Goal: Information Seeking & Learning: Check status

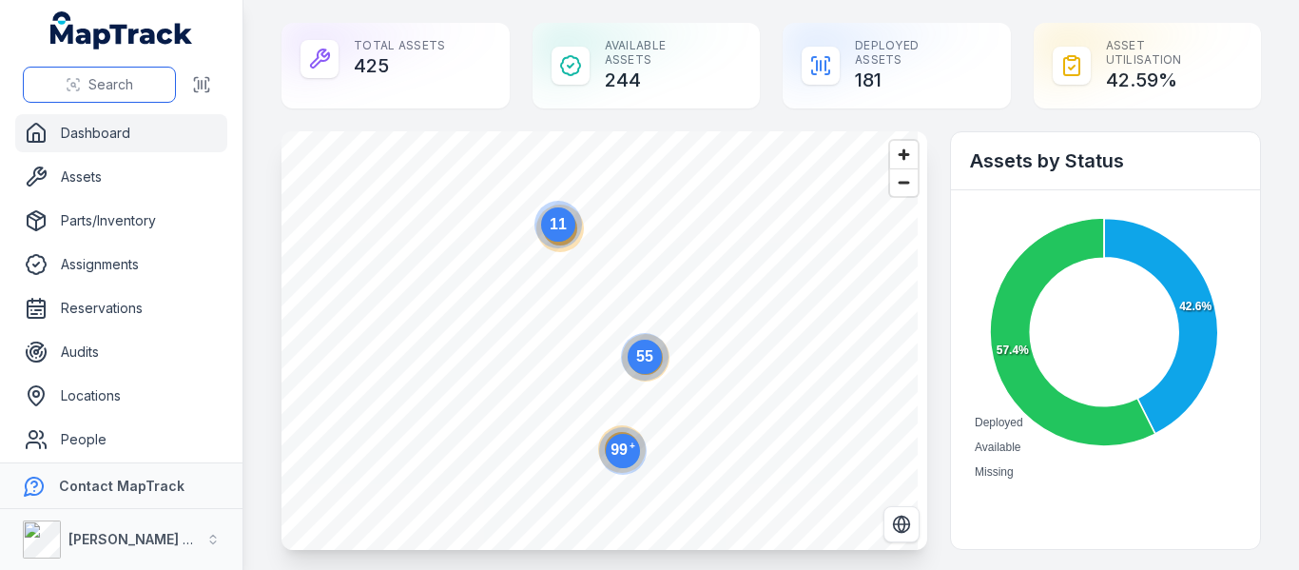
click at [103, 77] on span "Search" at bounding box center [110, 84] width 45 height 19
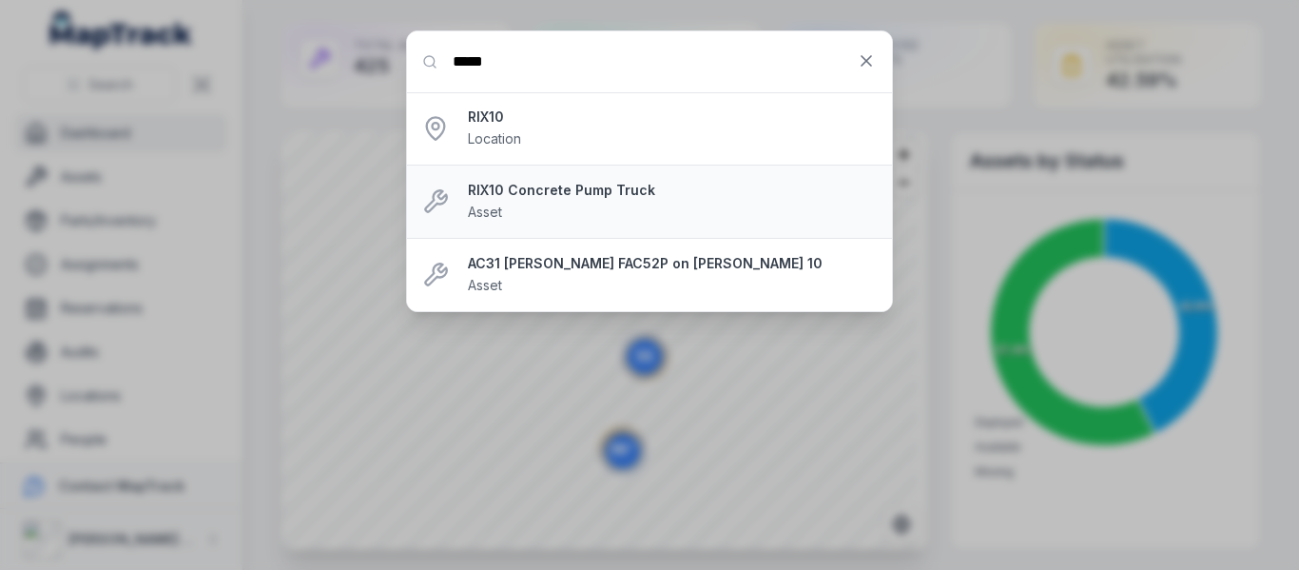
type input "*****"
click at [515, 192] on strong "RIX10 Concrete Pump Truck" at bounding box center [672, 190] width 409 height 19
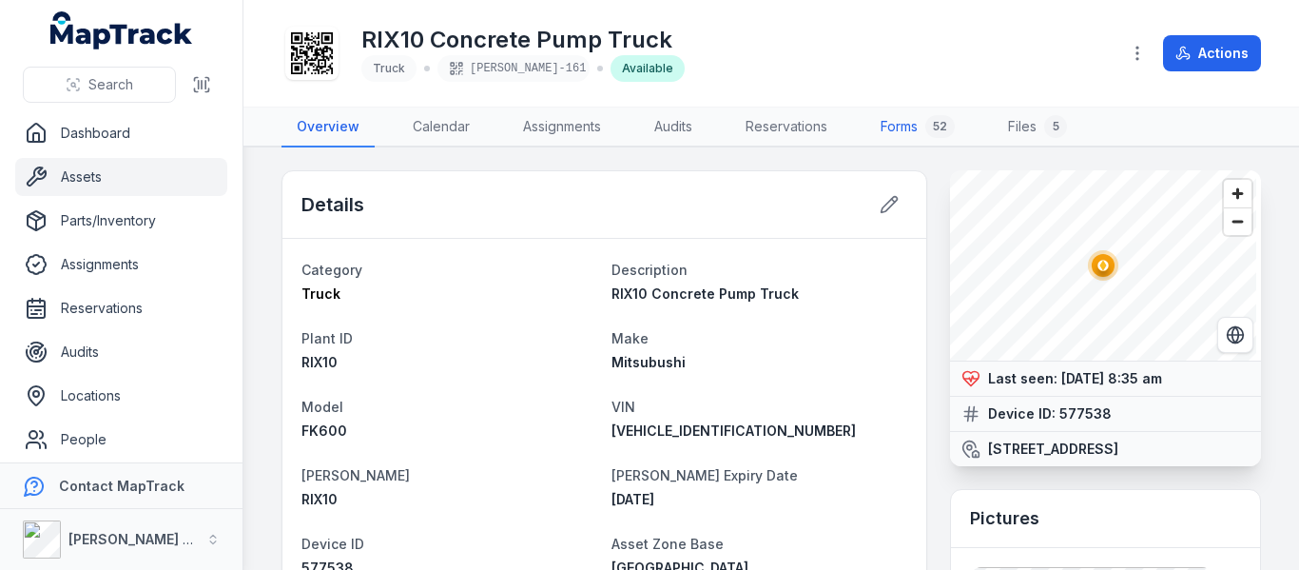
click at [898, 125] on link "Forms 52" at bounding box center [917, 127] width 105 height 40
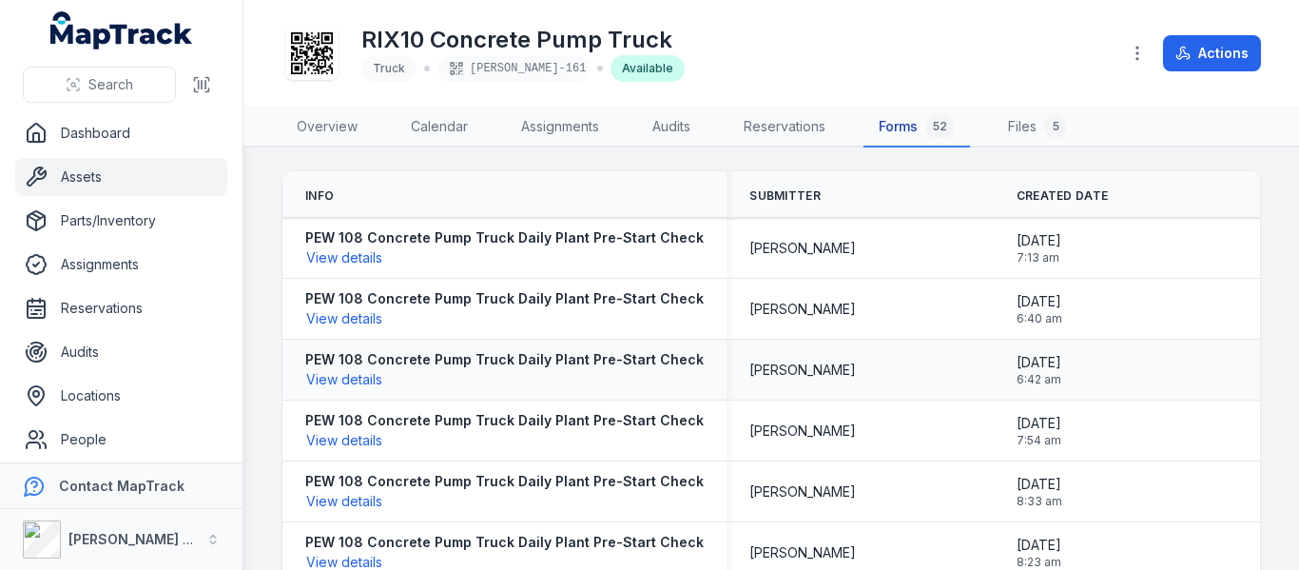
scroll to position [190, 0]
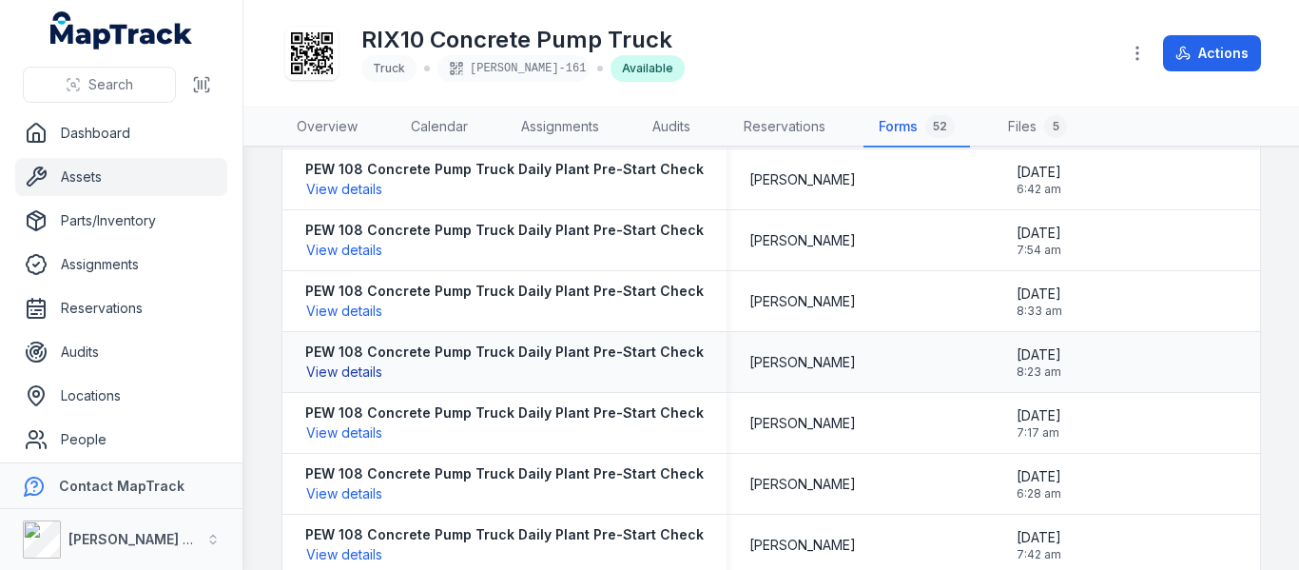
click at [341, 367] on button "View details" at bounding box center [344, 371] width 78 height 21
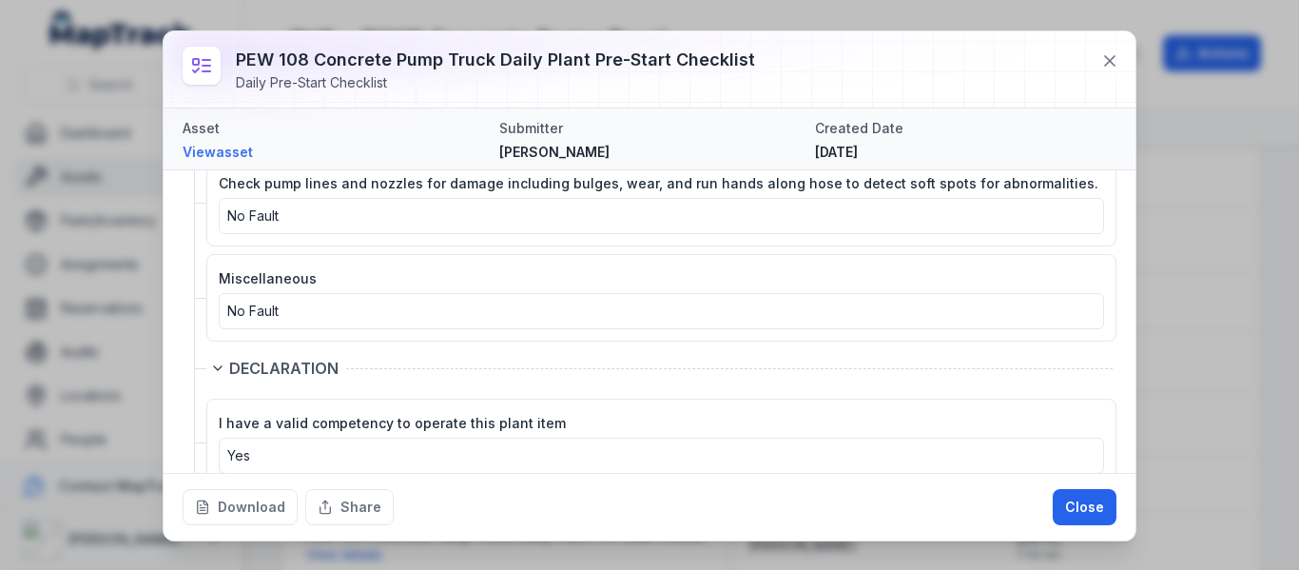
scroll to position [3994, 0]
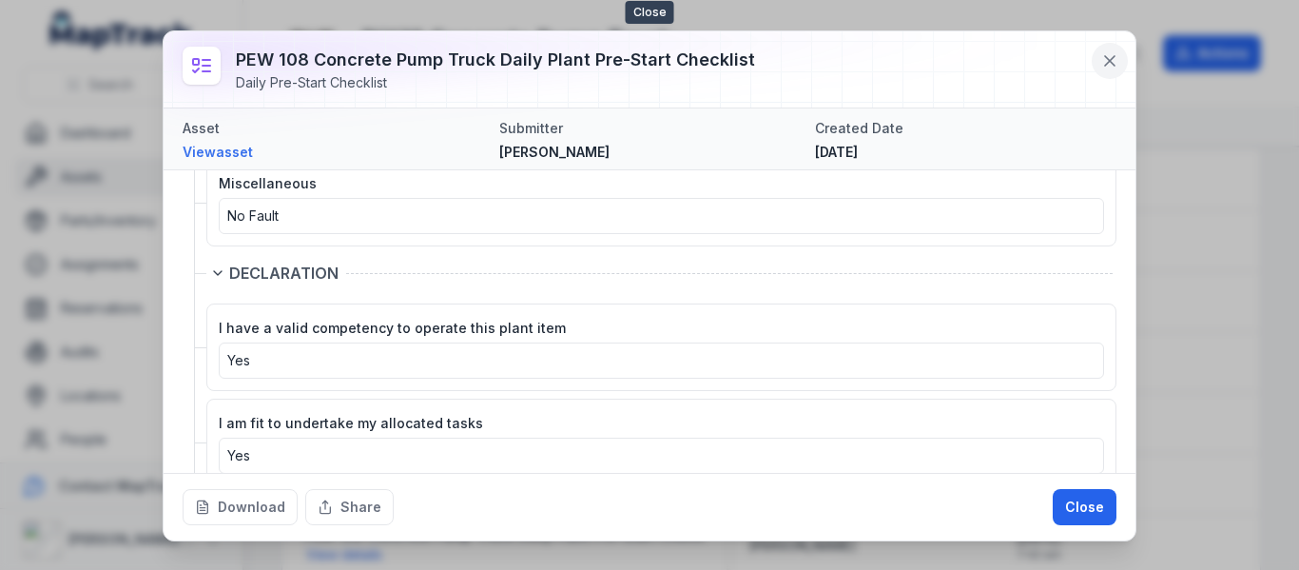
click at [1103, 55] on icon at bounding box center [1109, 60] width 19 height 19
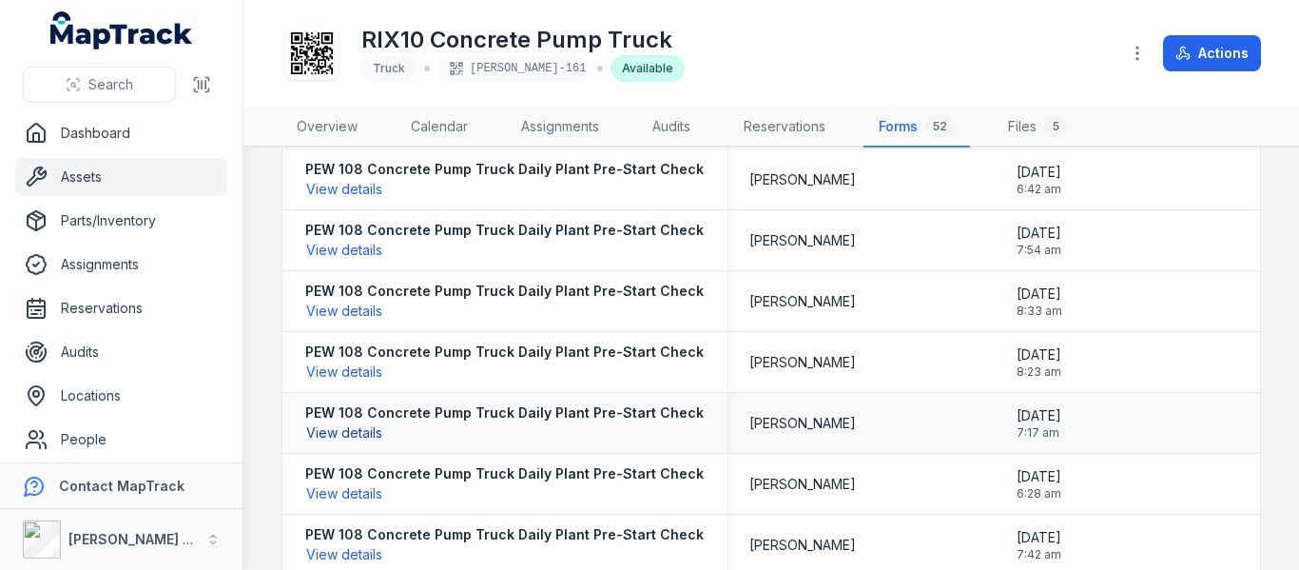
click at [333, 422] on button "View details" at bounding box center [344, 432] width 78 height 21
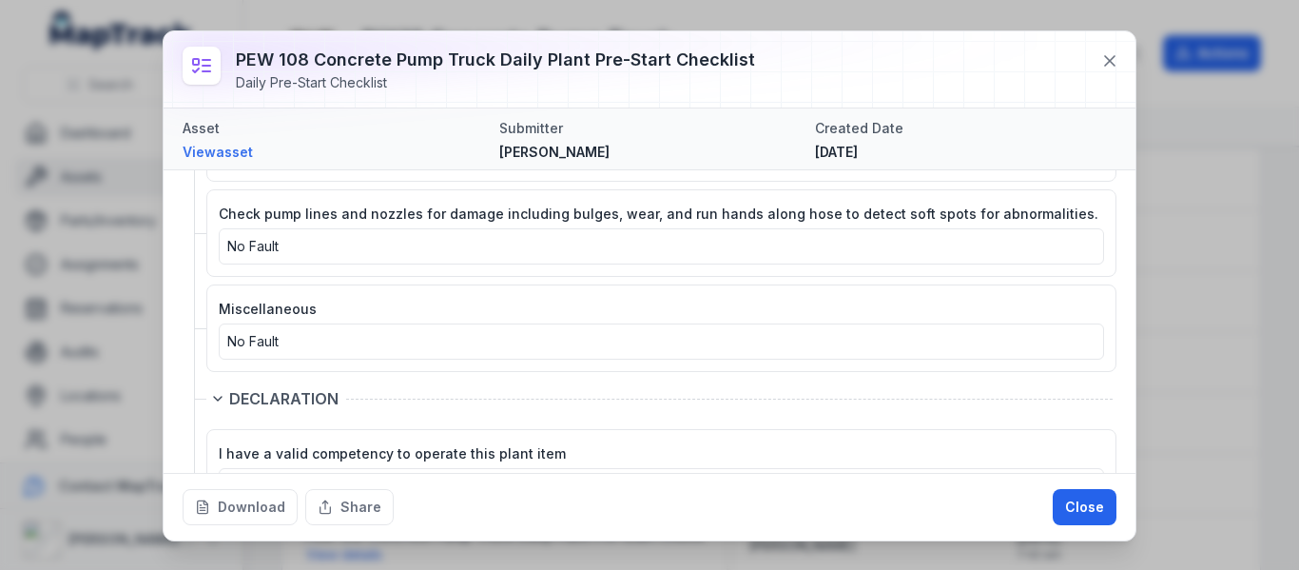
scroll to position [3899, 0]
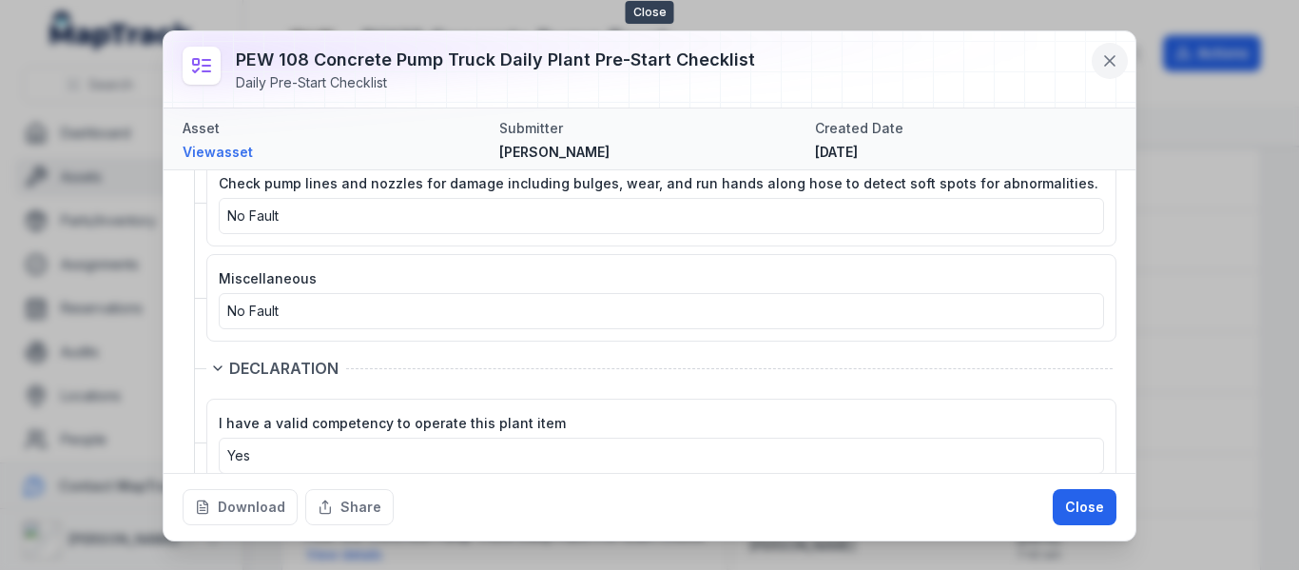
click at [1115, 53] on icon at bounding box center [1109, 60] width 19 height 19
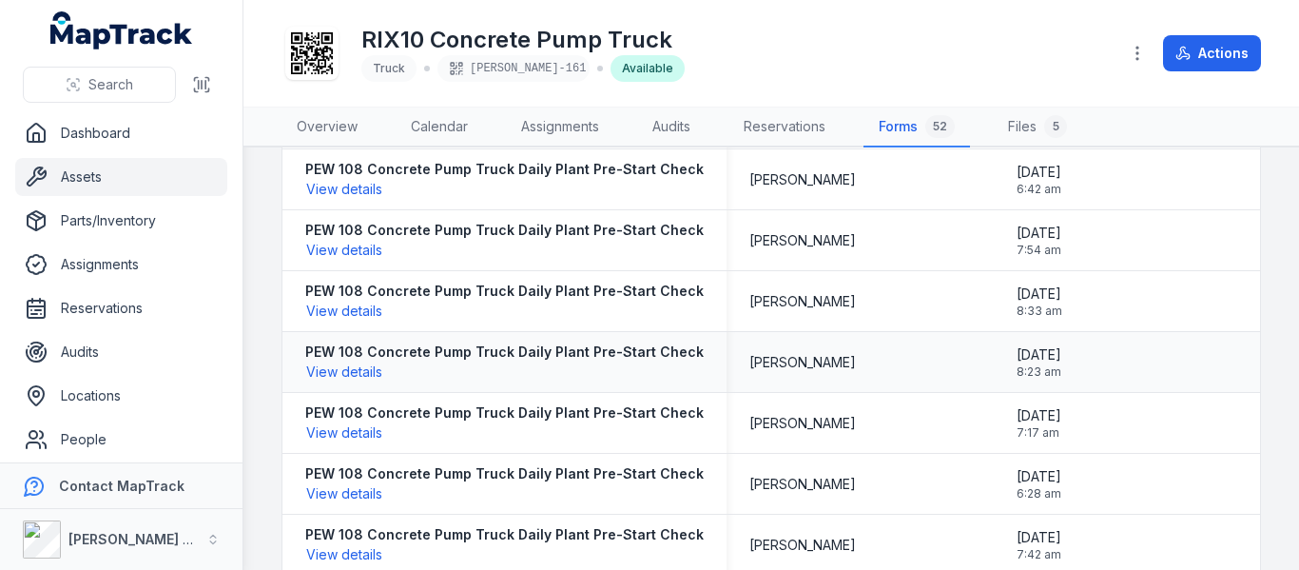
click at [382, 364] on div "PEW 108 Concrete Pump Truck Daily Plant Pre-Start Checklist View details" at bounding box center [514, 362] width 418 height 40
click at [357, 364] on button "View details" at bounding box center [344, 371] width 78 height 21
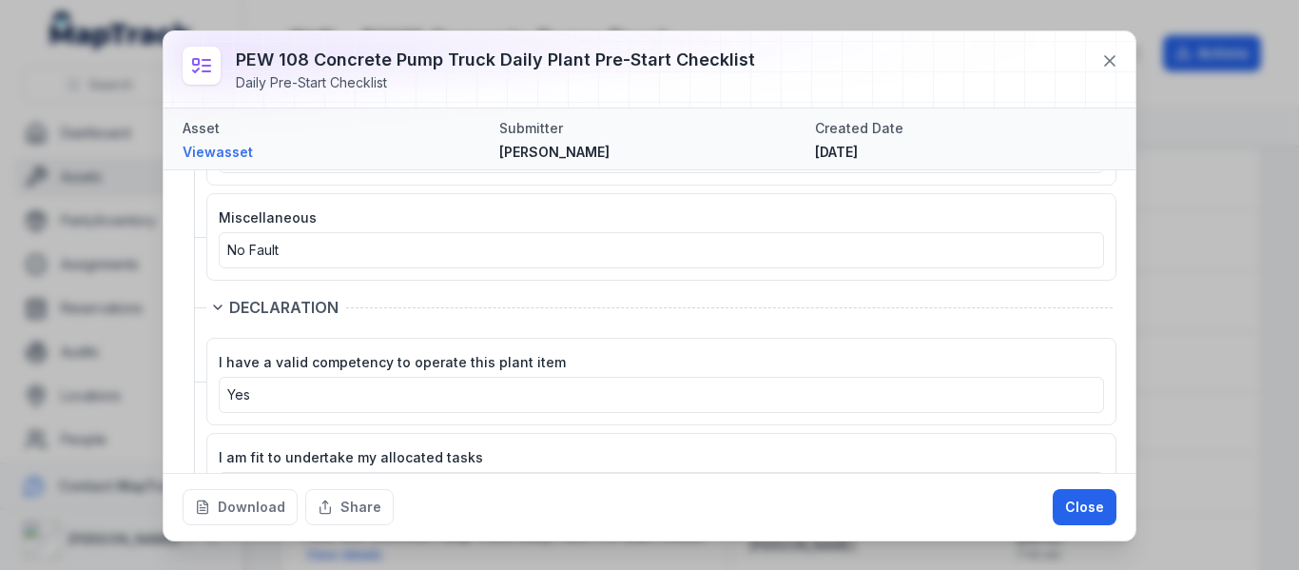
scroll to position [3994, 0]
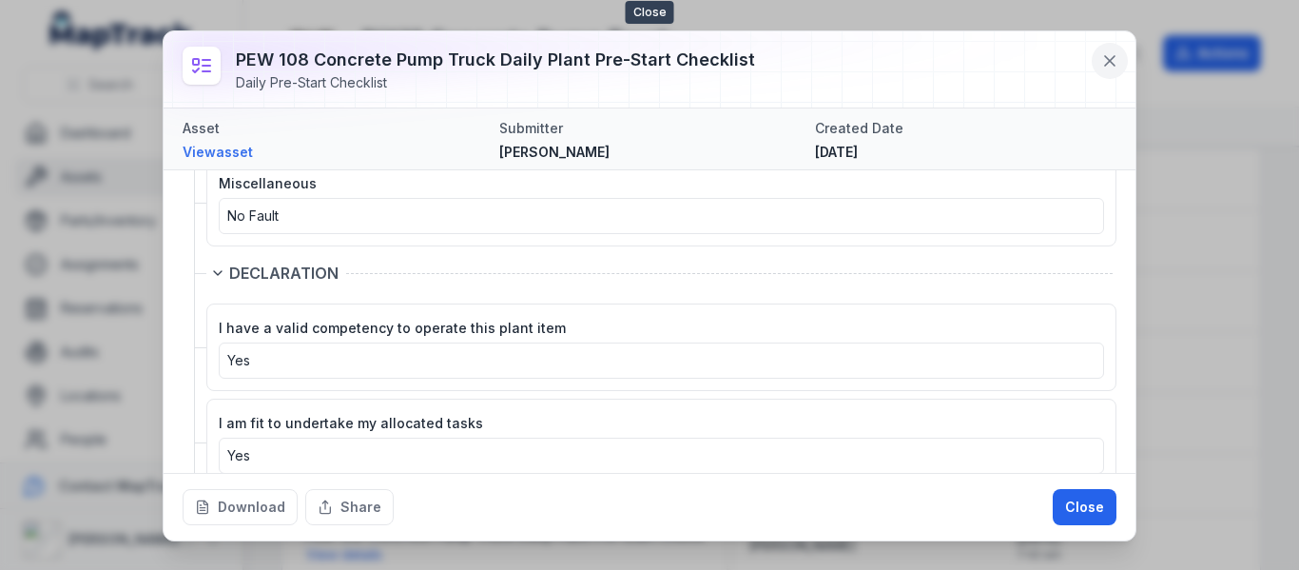
click at [1105, 62] on icon at bounding box center [1109, 60] width 19 height 19
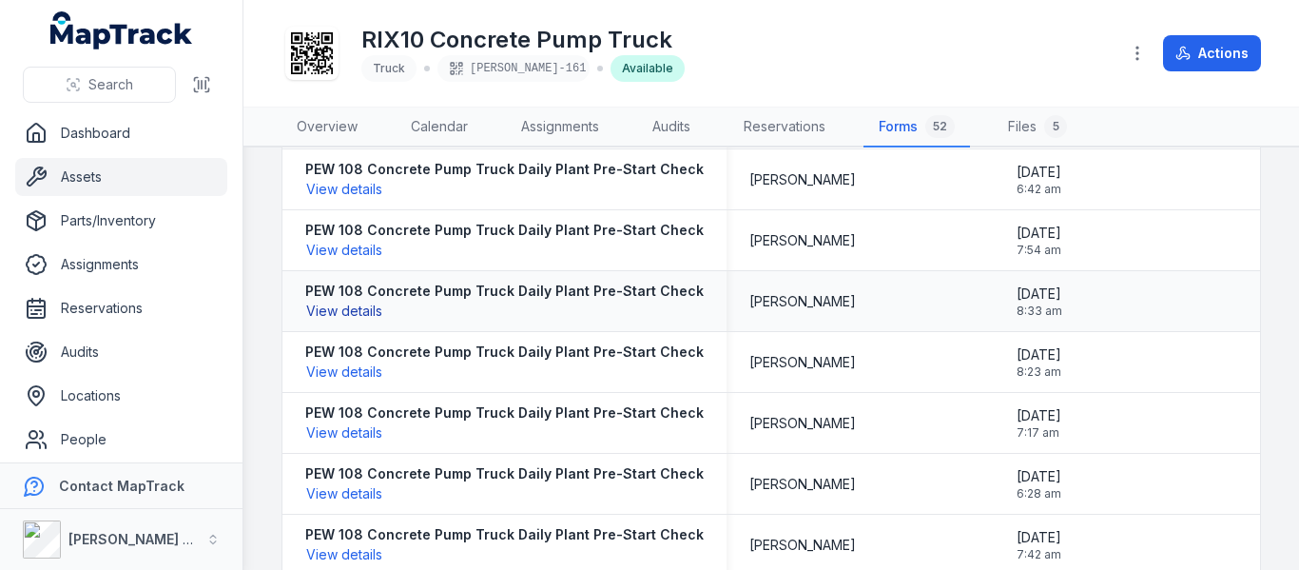
click at [355, 317] on button "View details" at bounding box center [344, 311] width 78 height 21
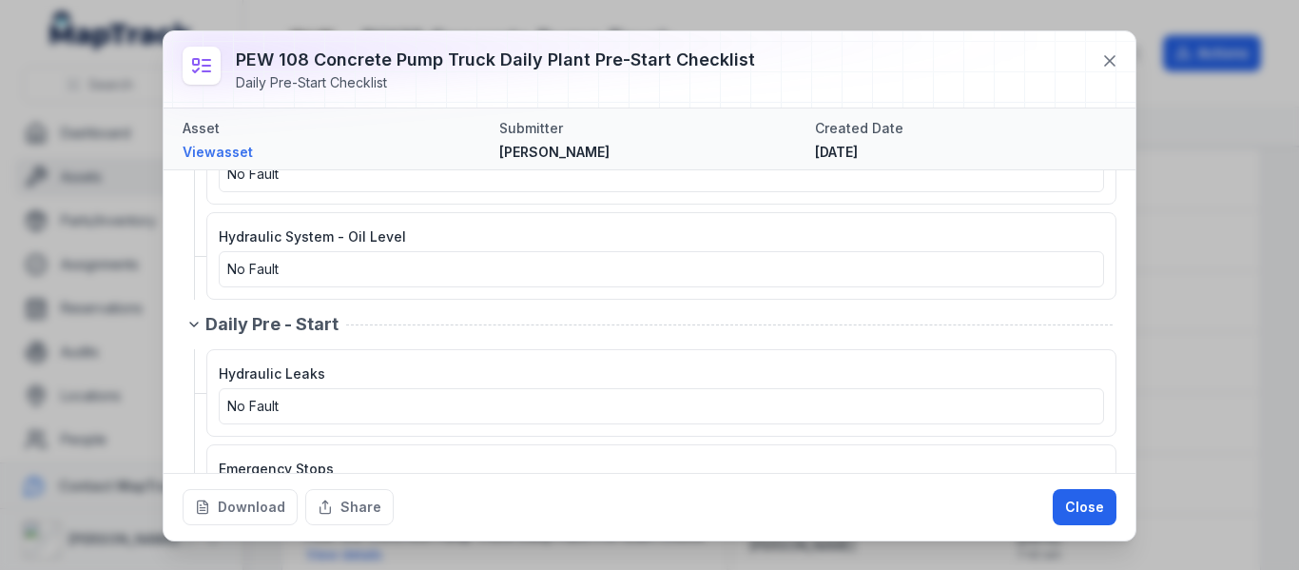
scroll to position [3043, 0]
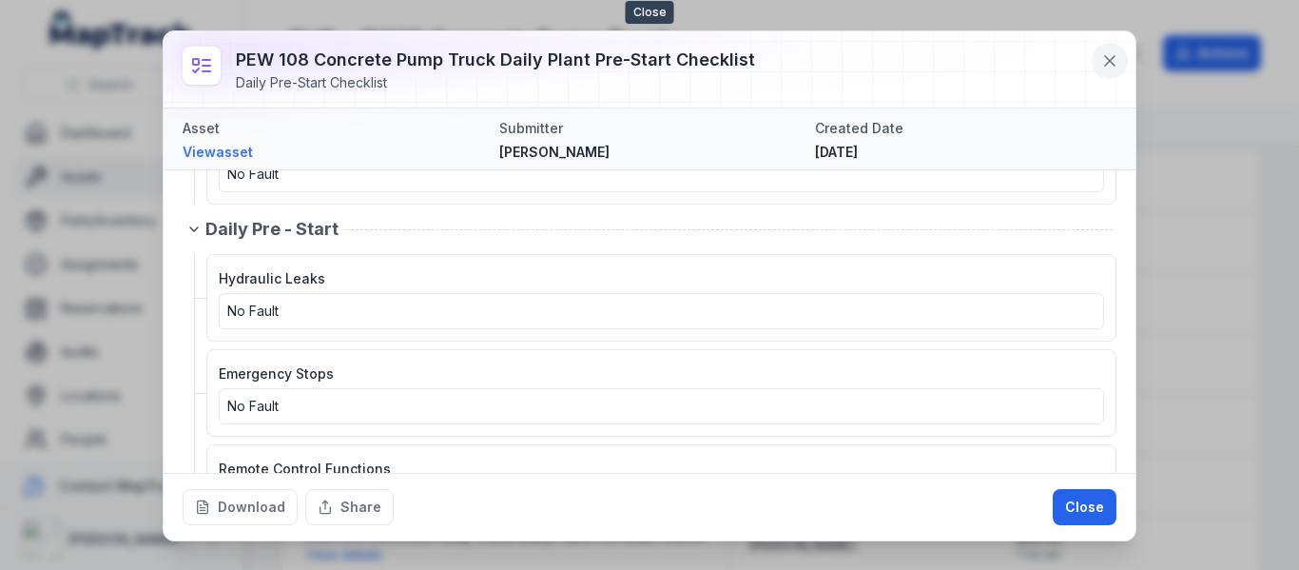
click at [1110, 51] on icon at bounding box center [1109, 60] width 19 height 19
